Goal: Register for event/course

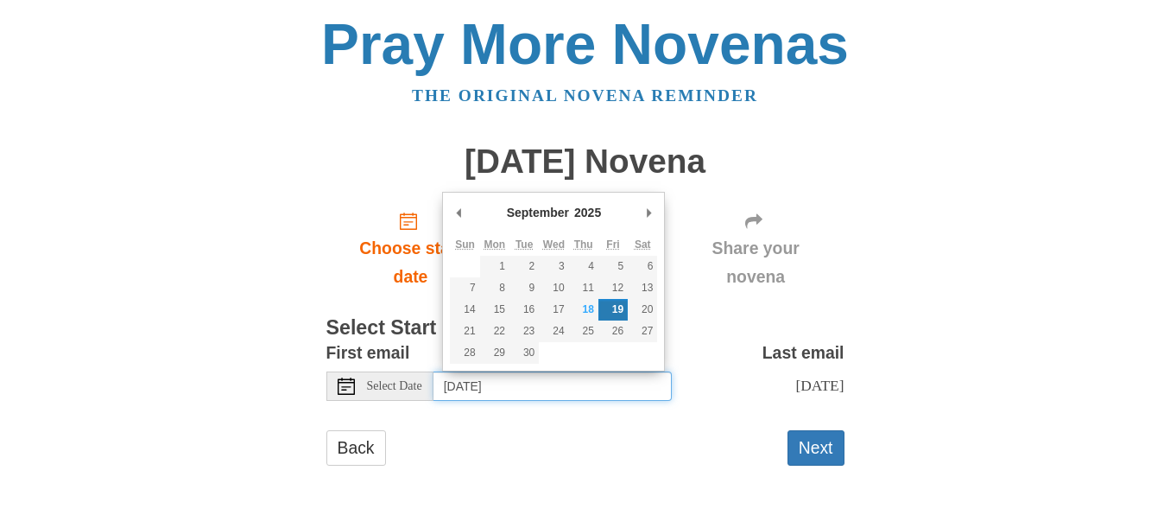
click at [518, 382] on input "Friday, September 19th" at bounding box center [552, 385] width 238 height 29
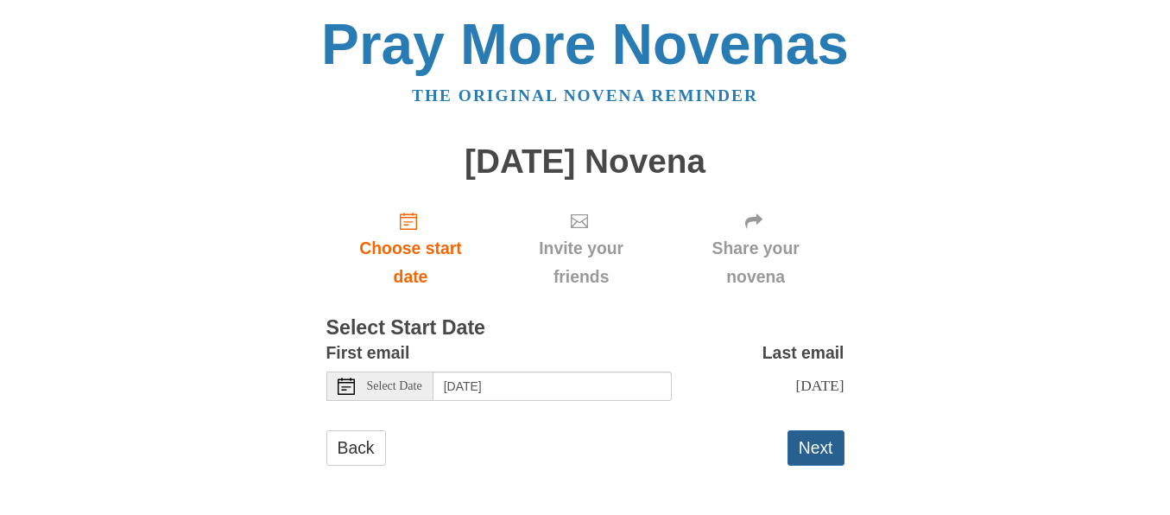
click at [813, 460] on button "Next" at bounding box center [816, 447] width 57 height 35
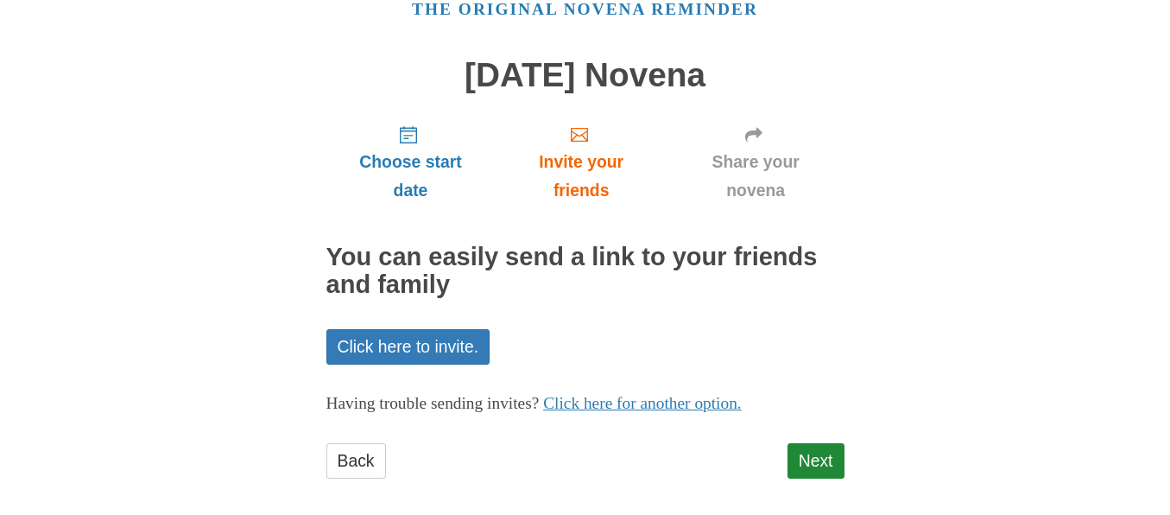
scroll to position [100, 0]
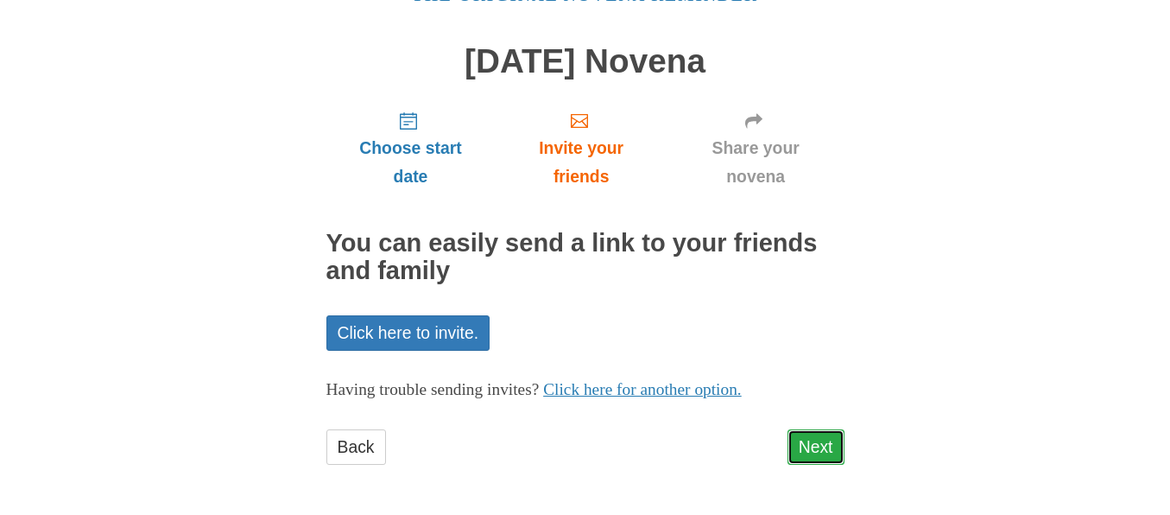
click at [822, 441] on link "Next" at bounding box center [816, 446] width 57 height 35
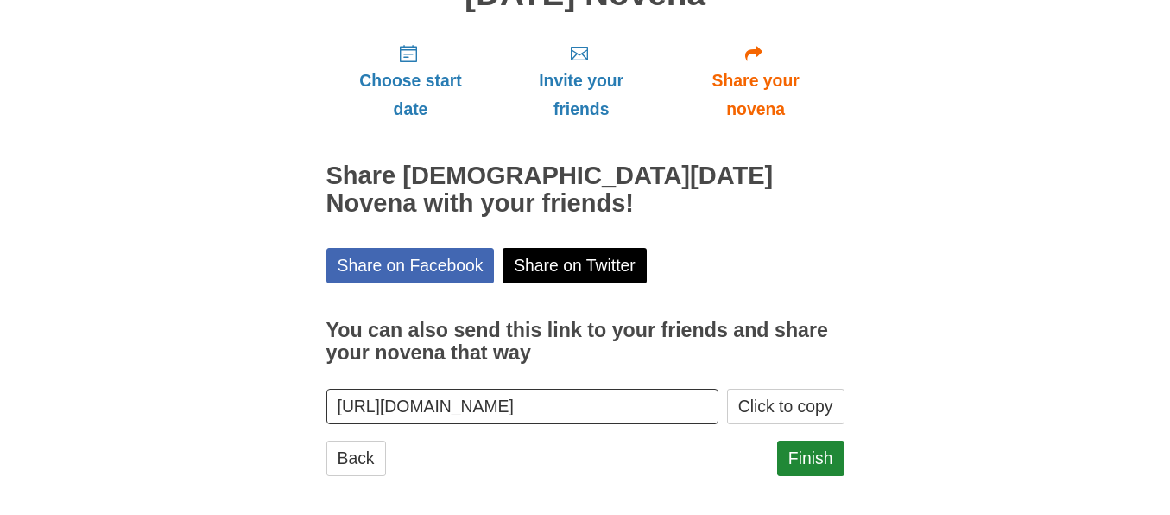
scroll to position [179, 0]
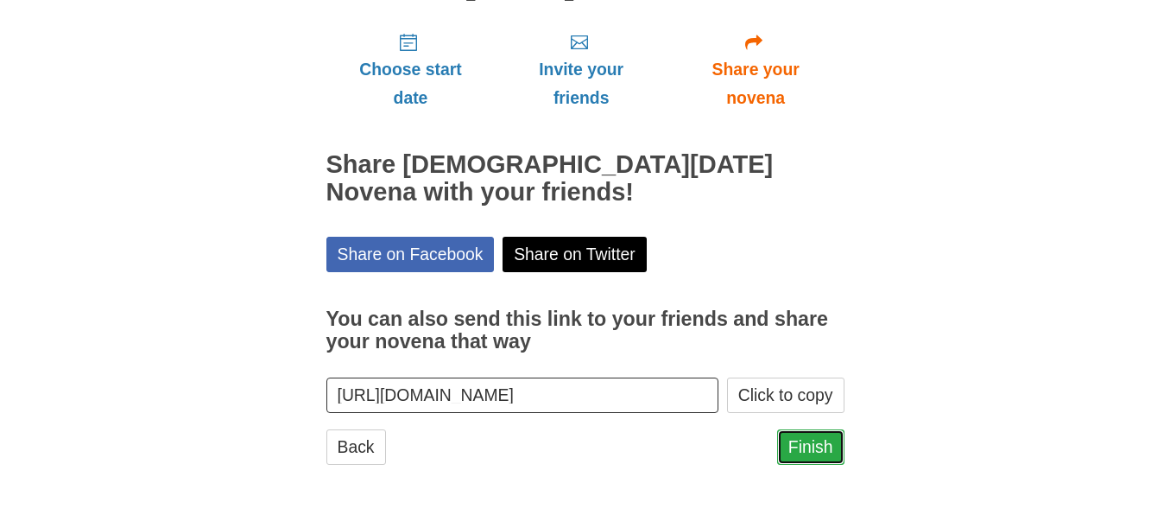
click at [800, 452] on link "Finish" at bounding box center [810, 446] width 67 height 35
